Goal: Information Seeking & Learning: Learn about a topic

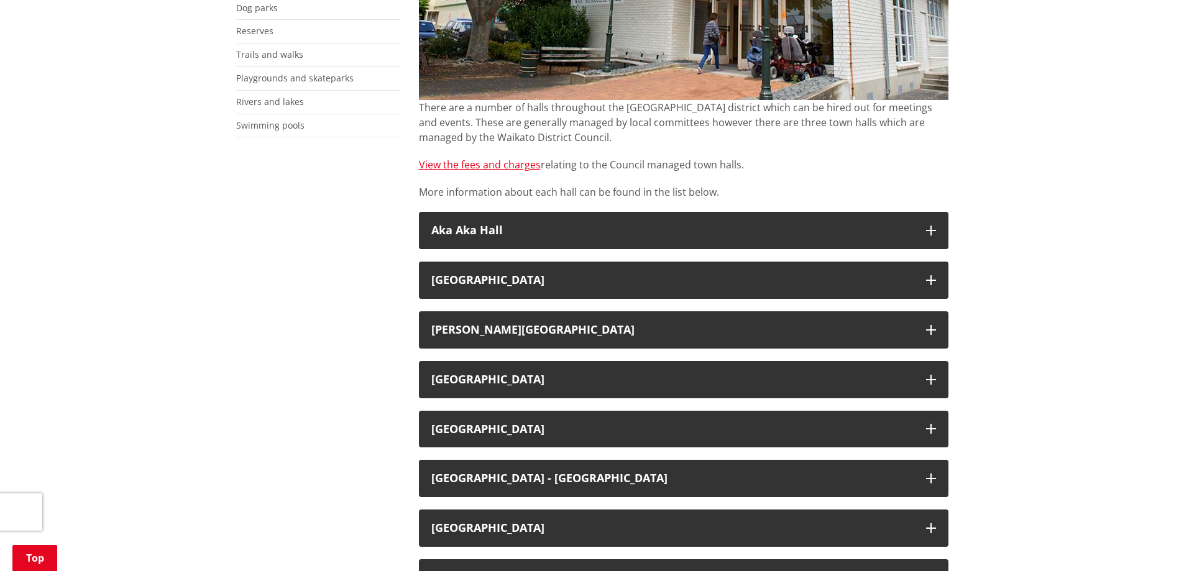
scroll to position [352, 0]
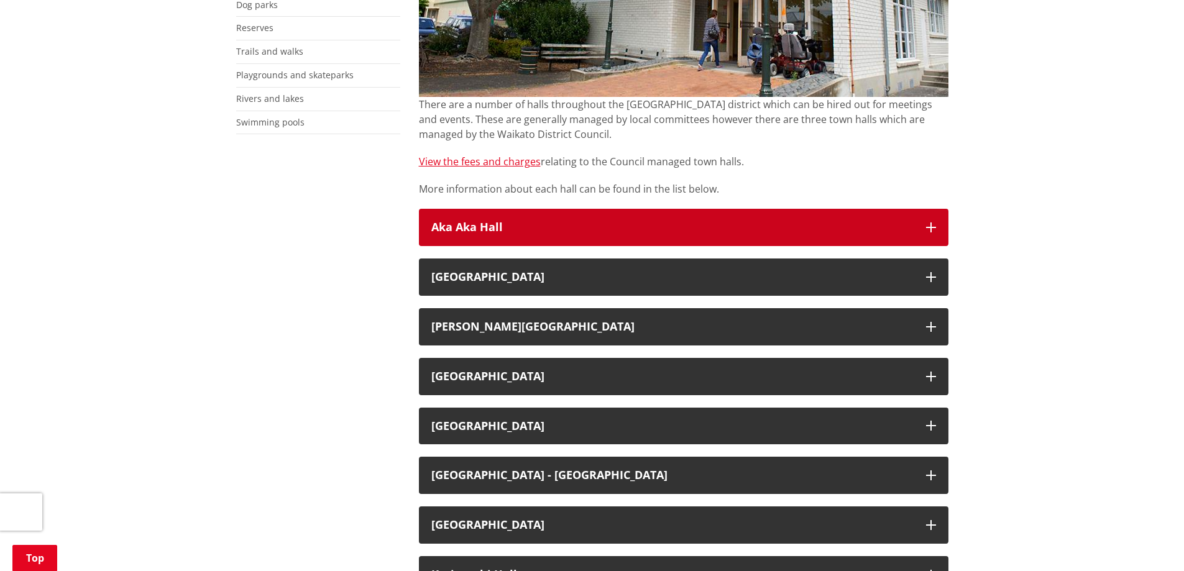
click at [526, 222] on h3 "Aka Aka Hall" at bounding box center [672, 227] width 482 height 12
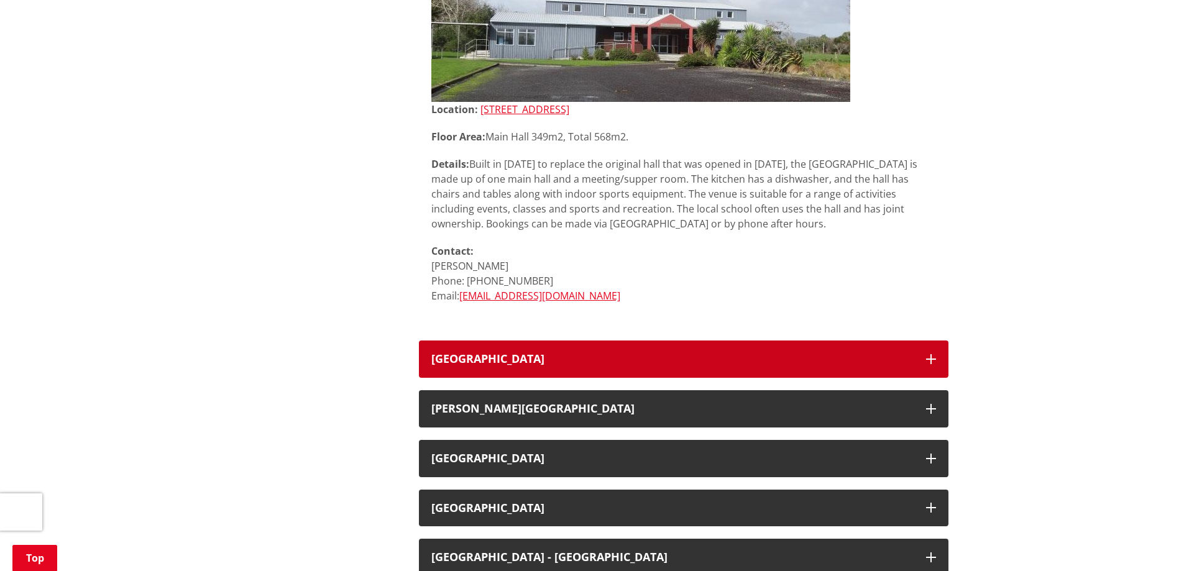
scroll to position [725, 0]
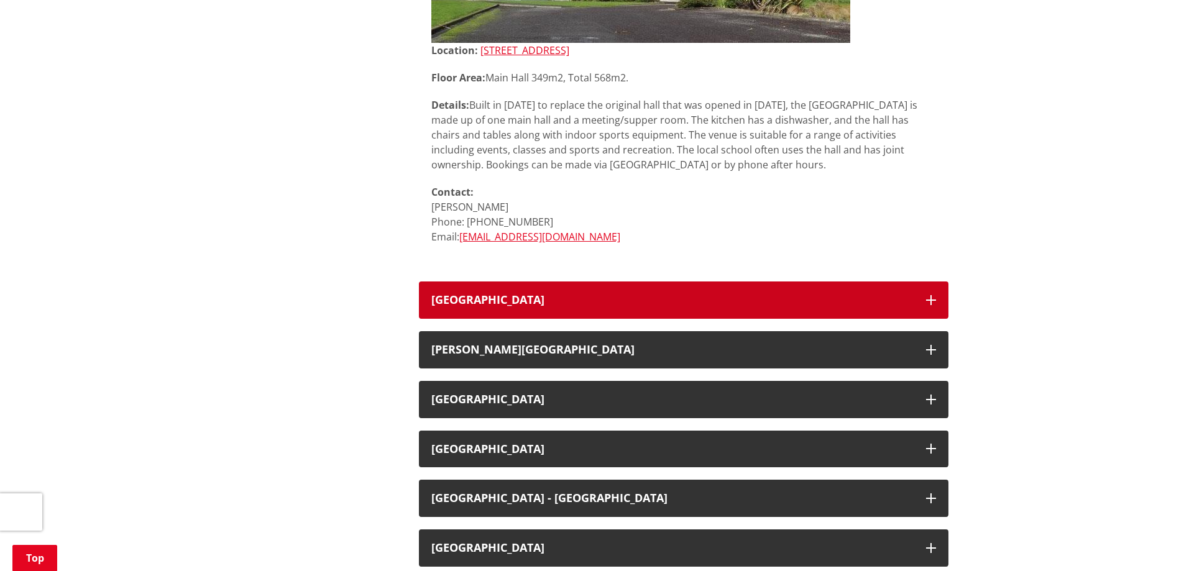
click at [569, 308] on button "[GEOGRAPHIC_DATA]" at bounding box center [683, 299] width 529 height 37
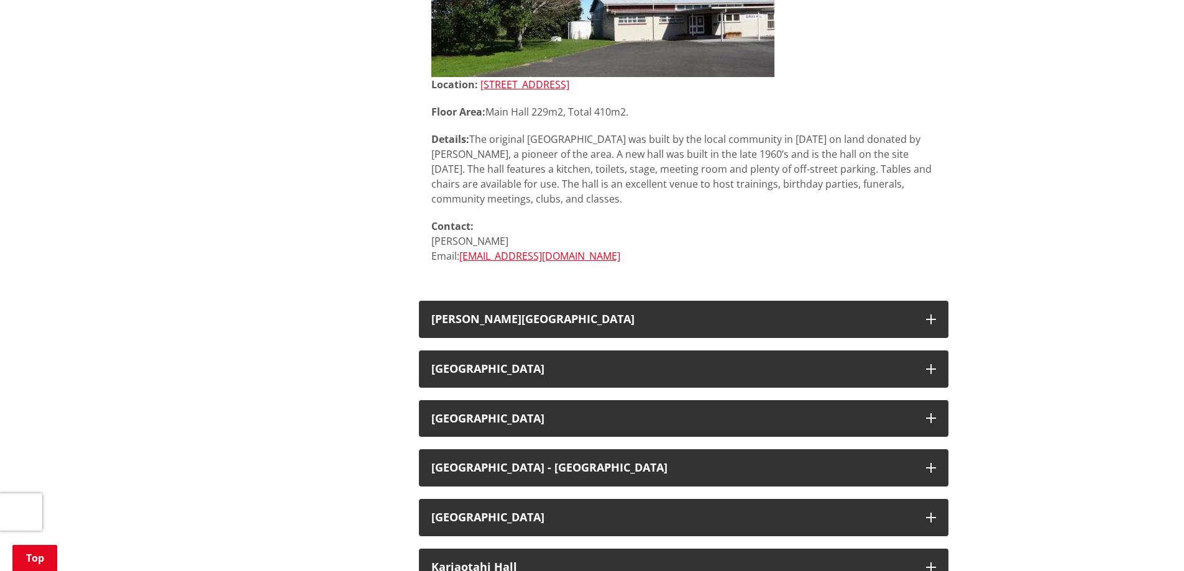
scroll to position [1118, 0]
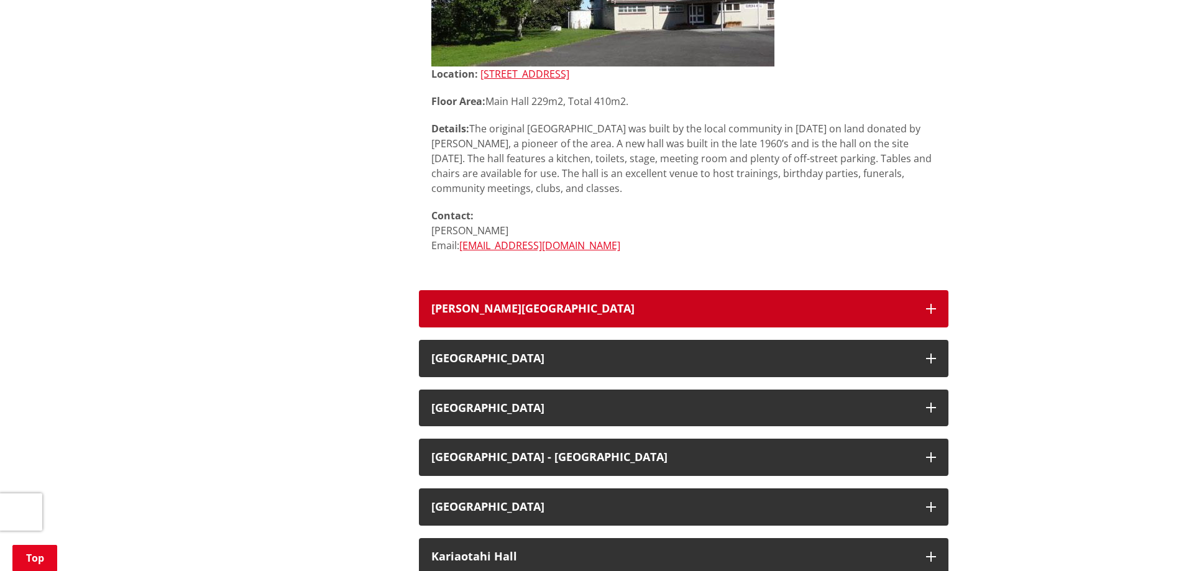
click at [568, 303] on div "[PERSON_NAME][GEOGRAPHIC_DATA]" at bounding box center [672, 309] width 482 height 12
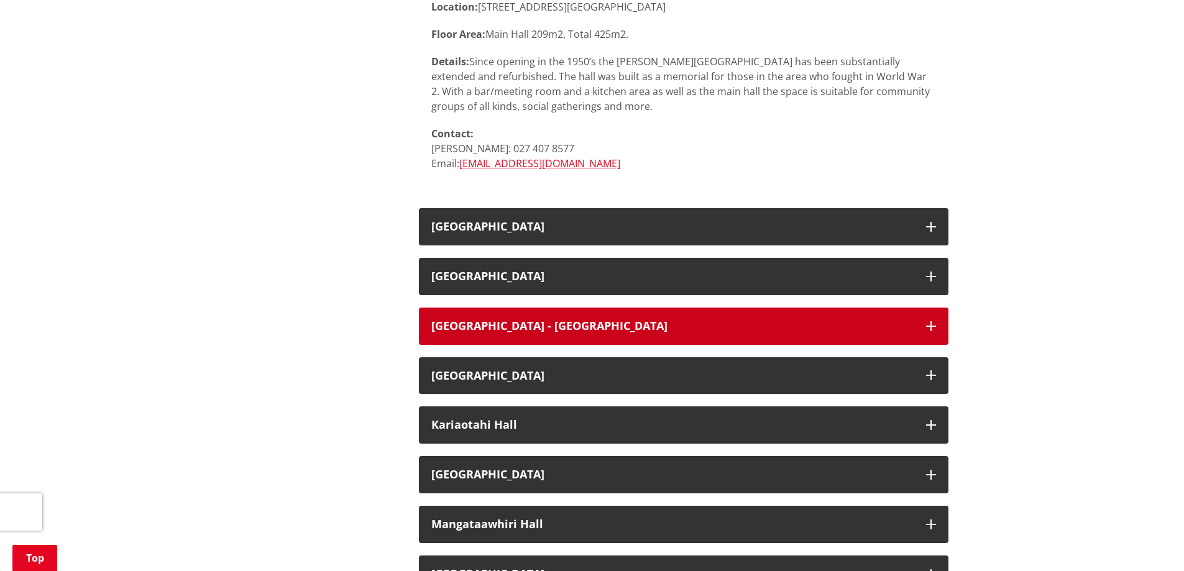
scroll to position [1885, 0]
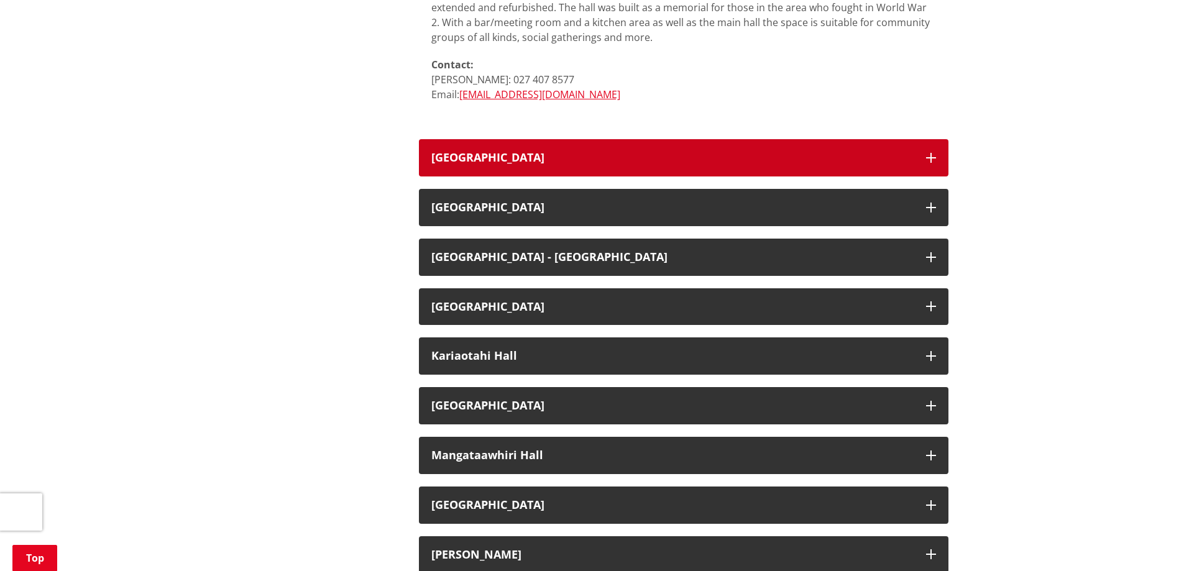
click at [541, 170] on button "[GEOGRAPHIC_DATA]" at bounding box center [683, 157] width 529 height 37
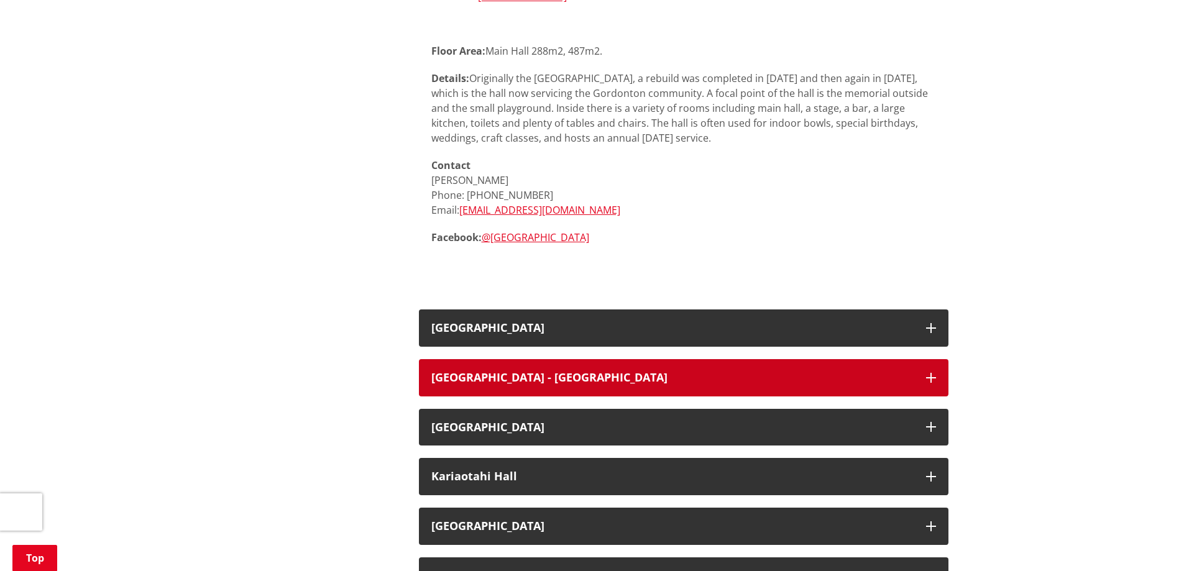
scroll to position [2257, 0]
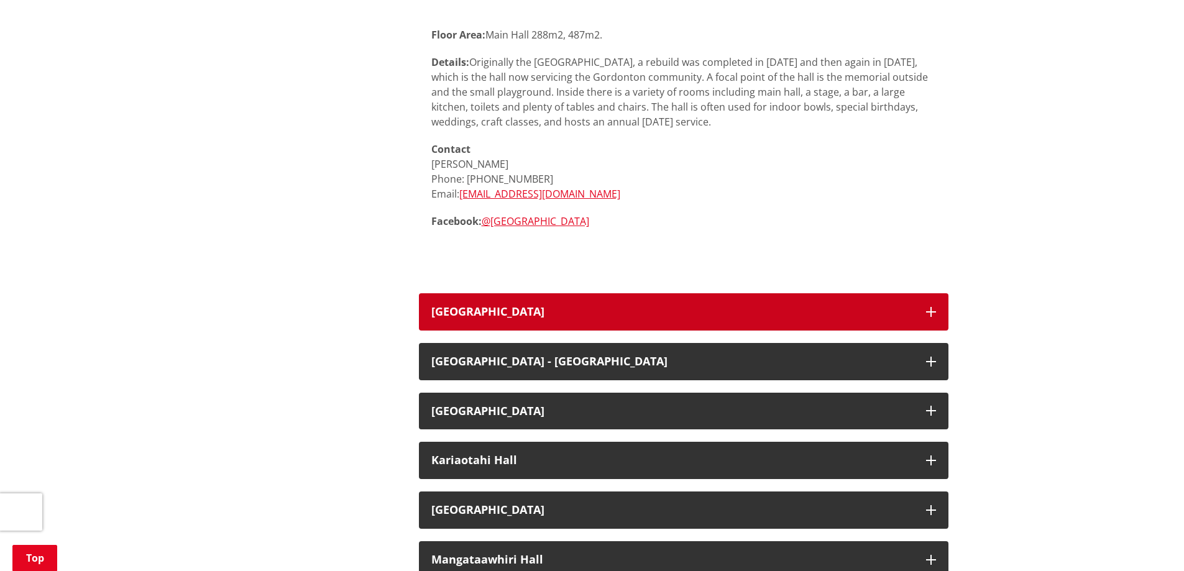
click at [526, 298] on button "[GEOGRAPHIC_DATA]" at bounding box center [683, 311] width 529 height 37
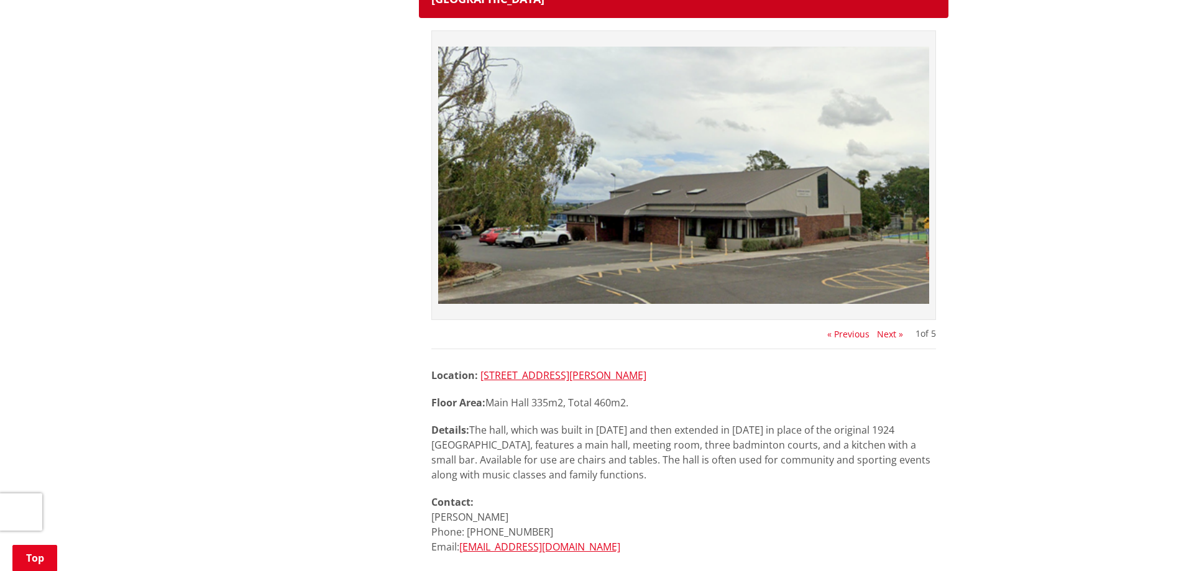
scroll to position [2568, 0]
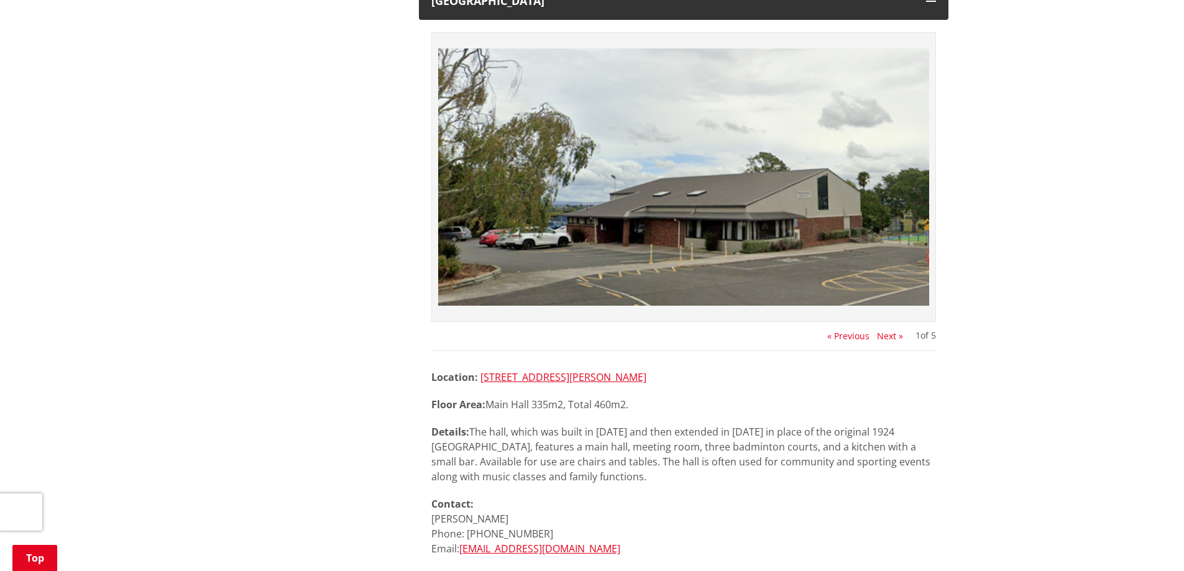
click at [697, 187] on img at bounding box center [683, 177] width 491 height 276
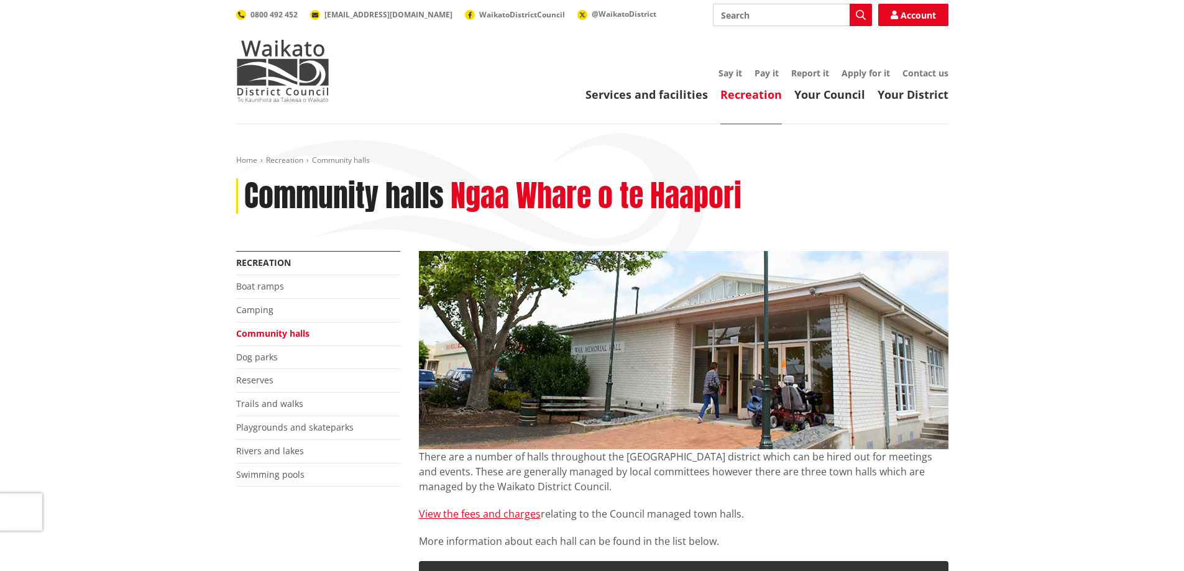
click at [287, 339] on link "Community halls" at bounding box center [272, 333] width 73 height 12
click at [448, 511] on link "View the fees and charges" at bounding box center [480, 514] width 122 height 14
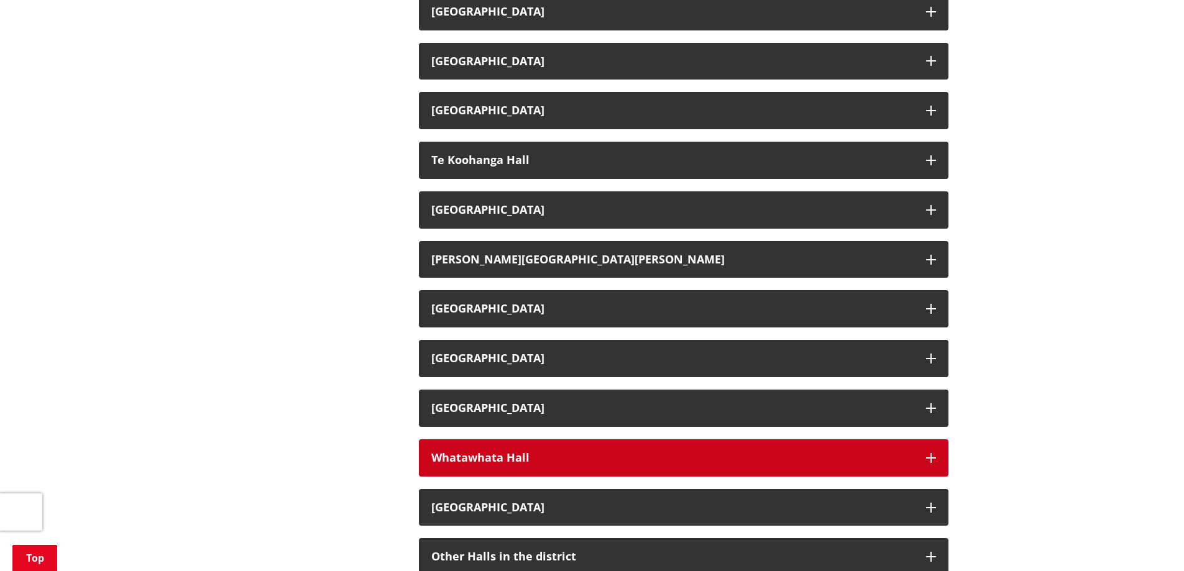
scroll to position [2009, 0]
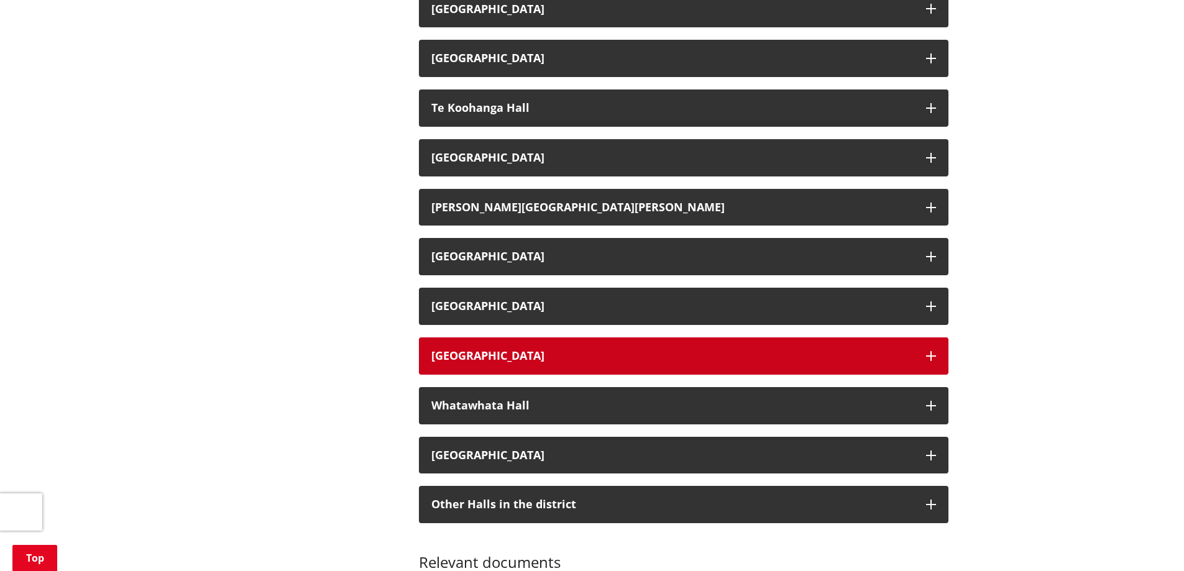
click at [587, 351] on h3 "[GEOGRAPHIC_DATA]" at bounding box center [672, 356] width 482 height 12
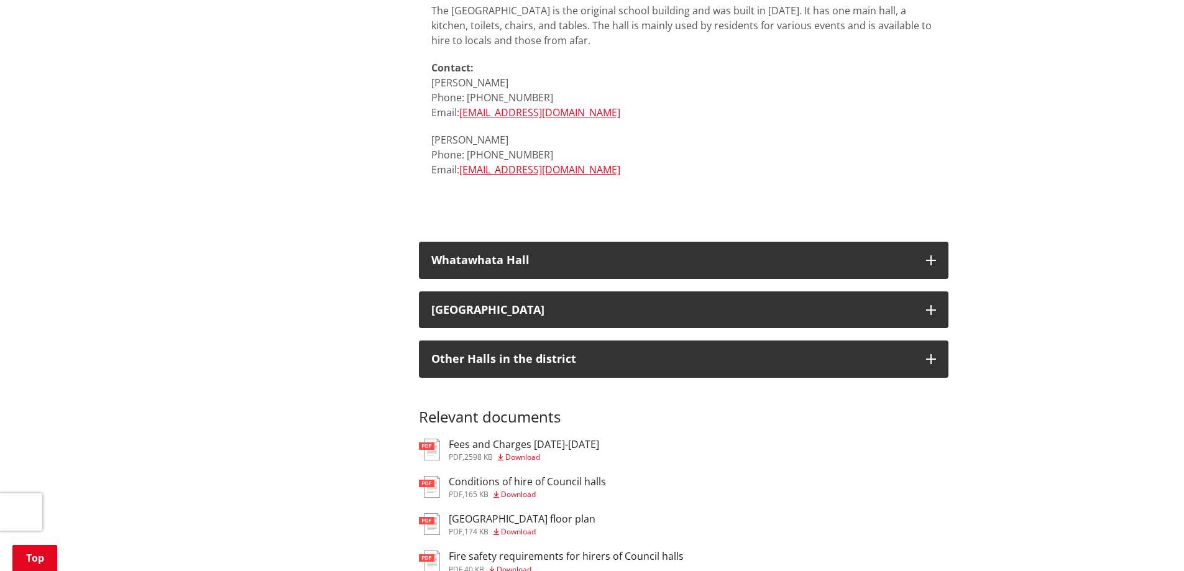
scroll to position [2630, 0]
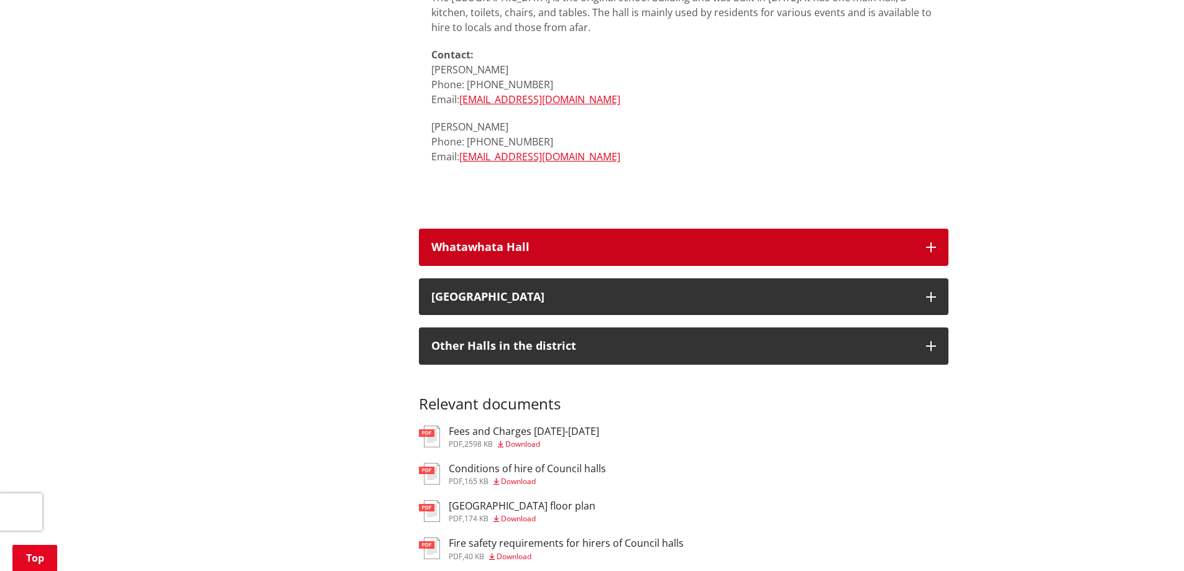
click at [499, 248] on div "Whatawhata Hall" at bounding box center [672, 247] width 482 height 12
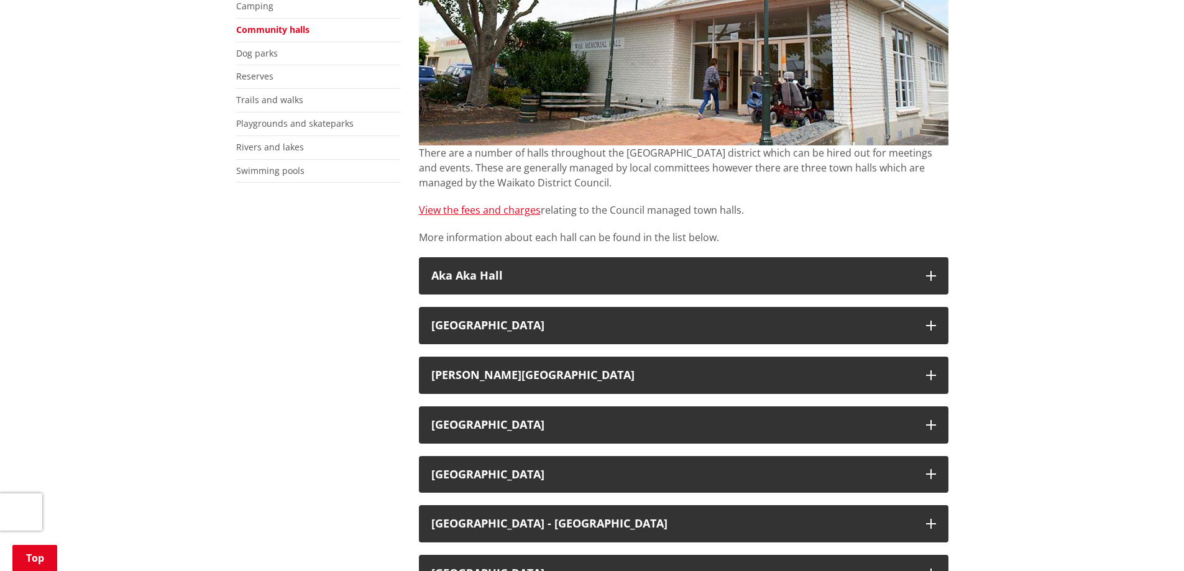
scroll to position [544, 0]
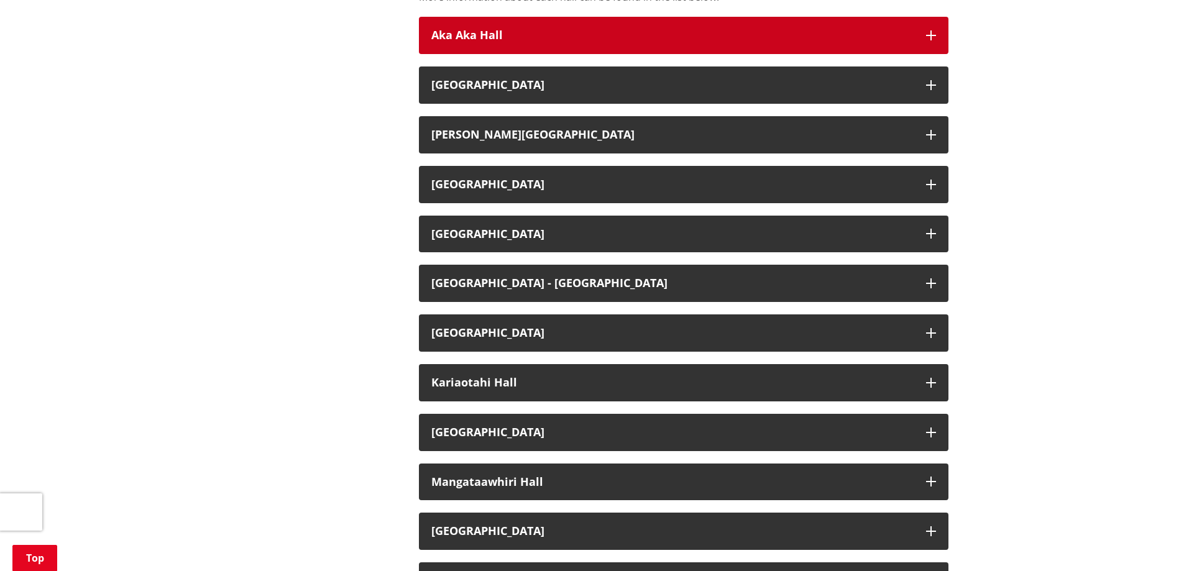
click at [572, 39] on h3 "Aka Aka Hall" at bounding box center [672, 35] width 482 height 12
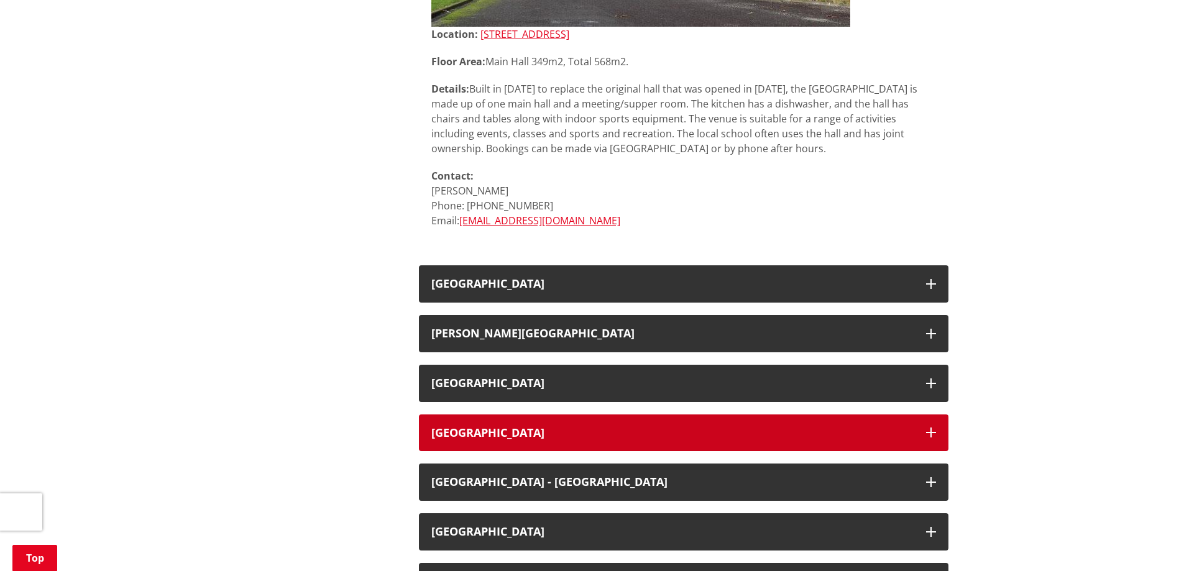
scroll to position [751, 0]
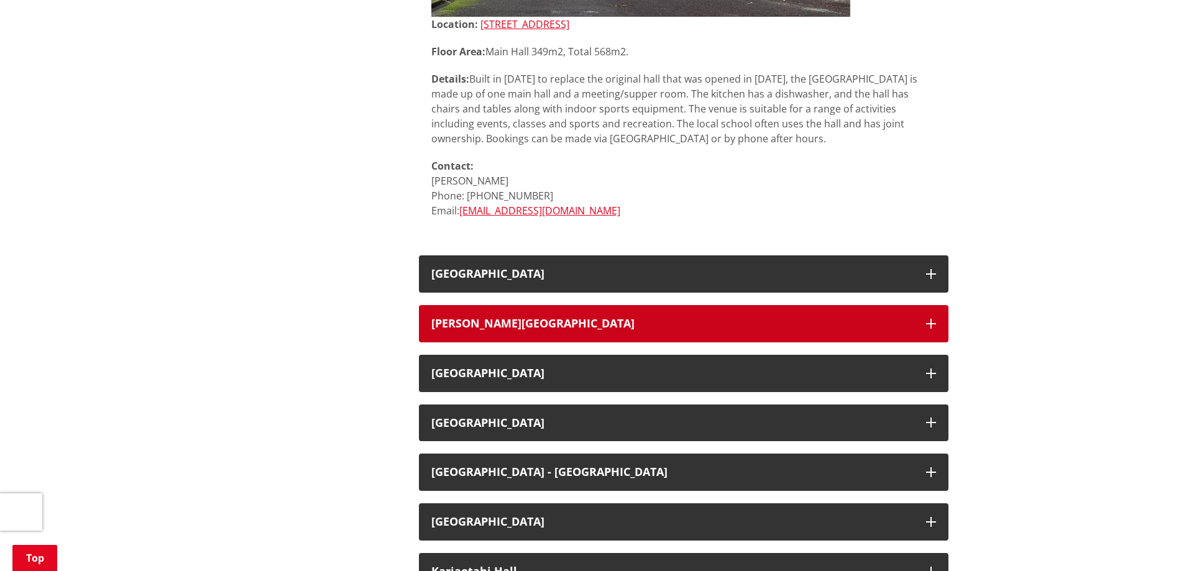
click at [560, 325] on div "[PERSON_NAME][GEOGRAPHIC_DATA]" at bounding box center [672, 324] width 482 height 12
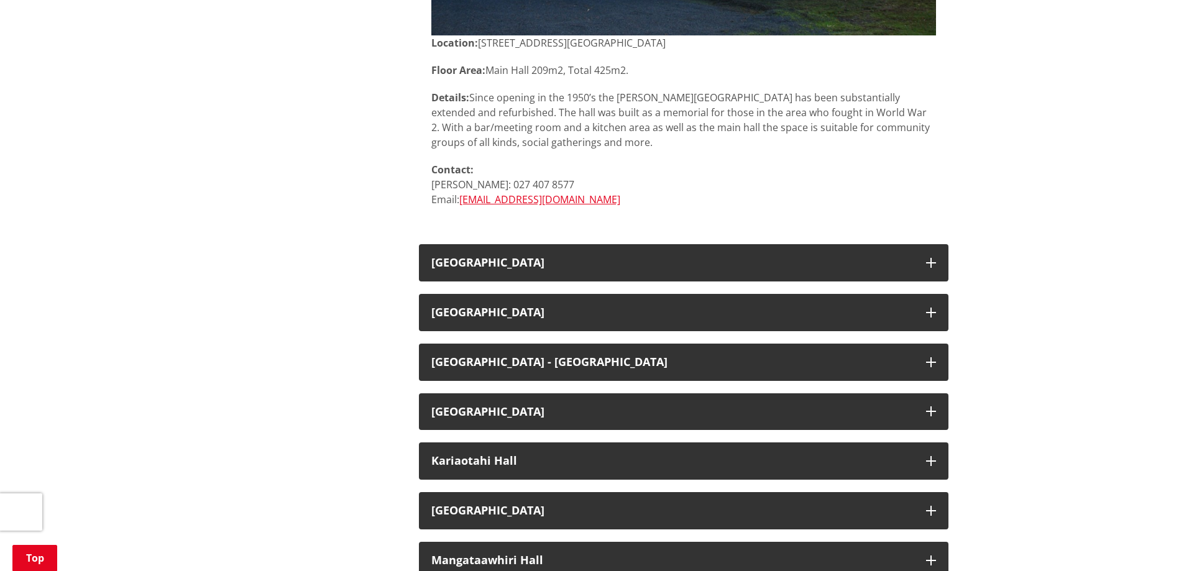
scroll to position [1455, 0]
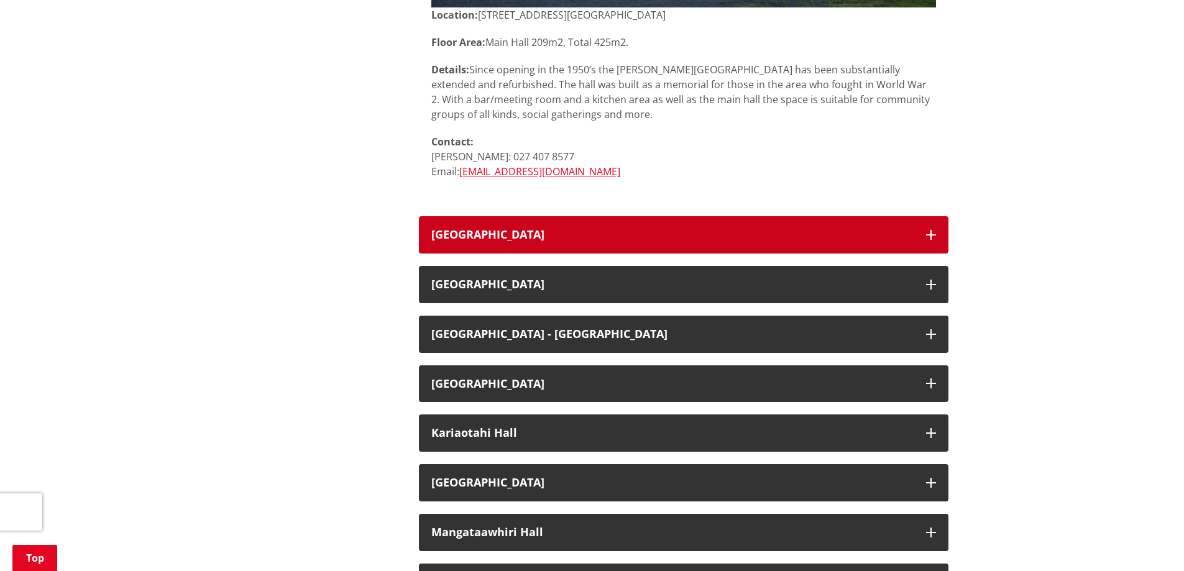
click at [564, 234] on h3 "[GEOGRAPHIC_DATA]" at bounding box center [672, 235] width 482 height 12
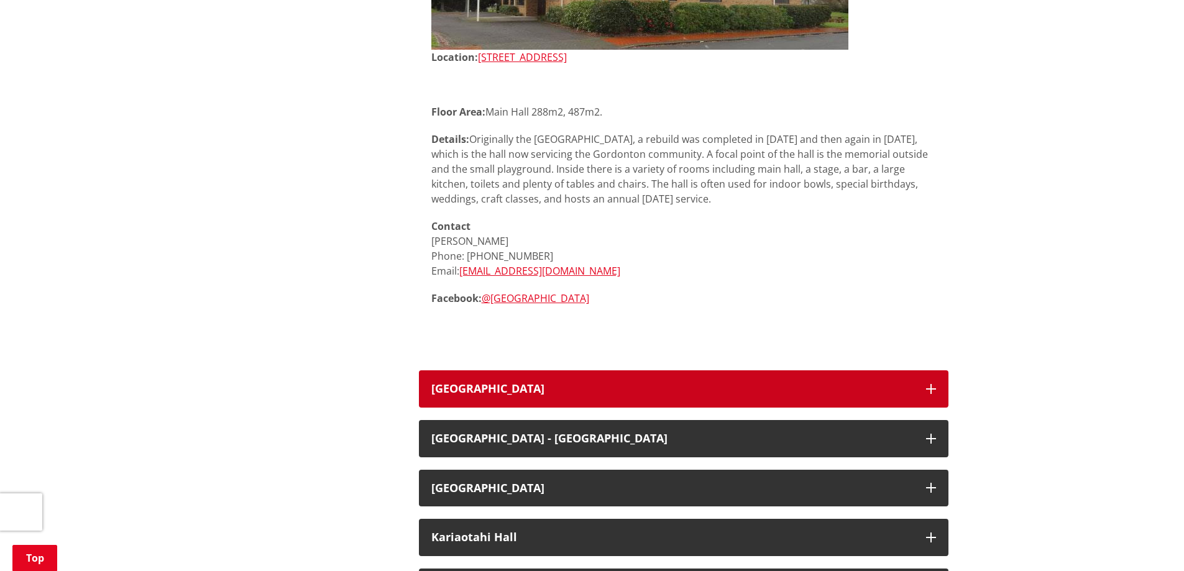
click at [624, 380] on button "[GEOGRAPHIC_DATA]" at bounding box center [683, 388] width 529 height 37
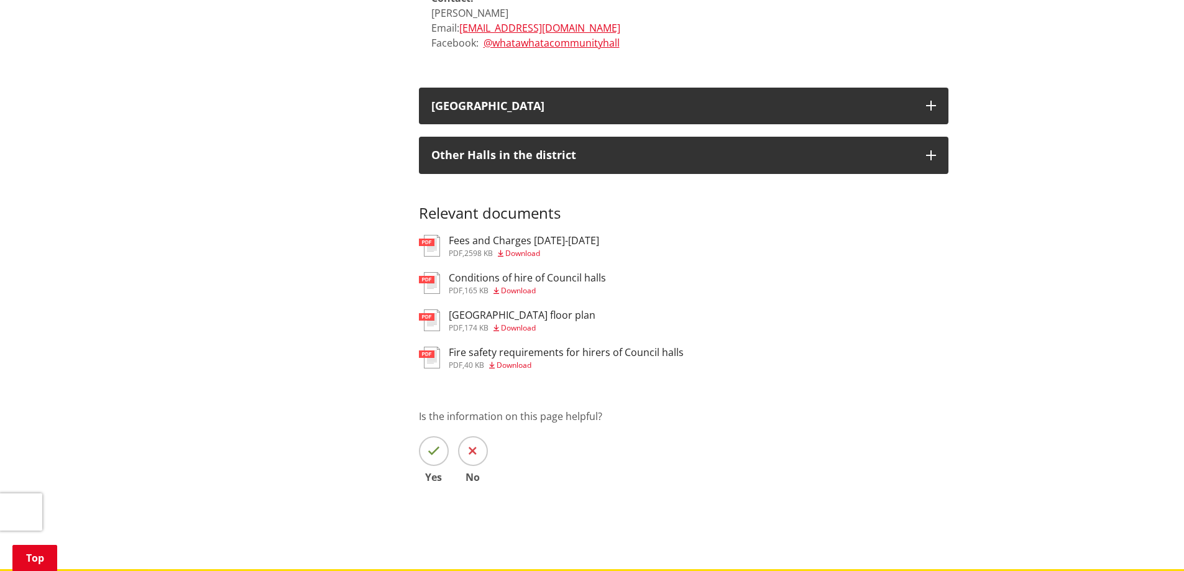
scroll to position [5387, 0]
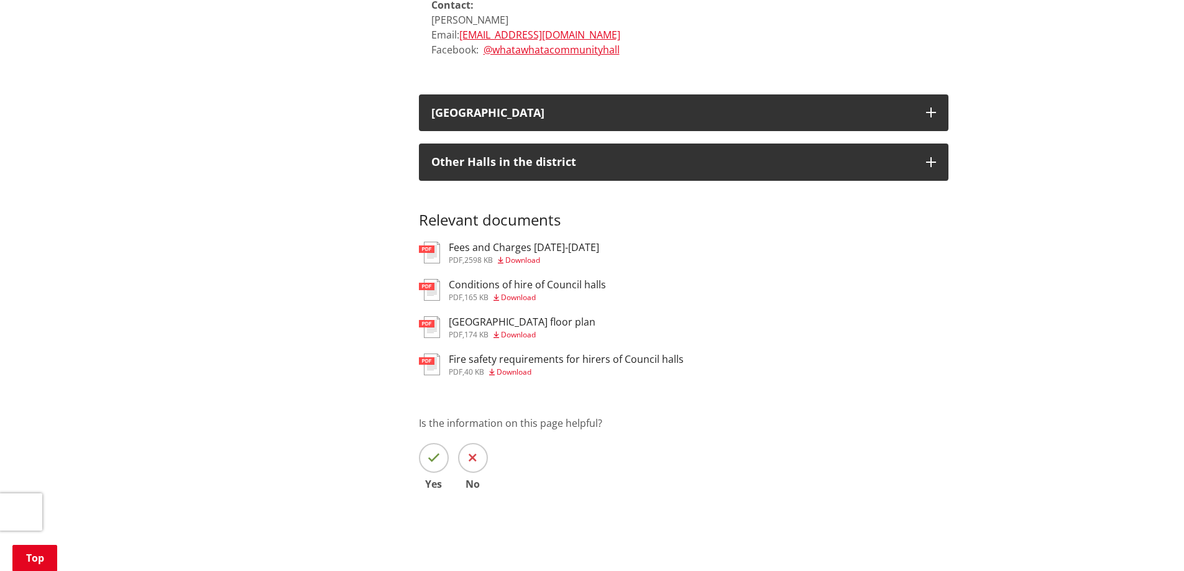
click at [422, 255] on img at bounding box center [429, 253] width 21 height 22
